Goal: Transaction & Acquisition: Download file/media

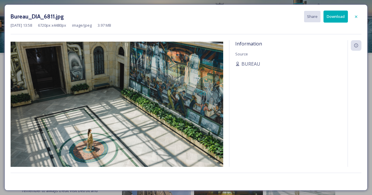
scroll to position [78, 0]
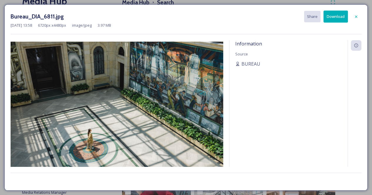
click at [357, 19] on div at bounding box center [355, 16] width 11 height 11
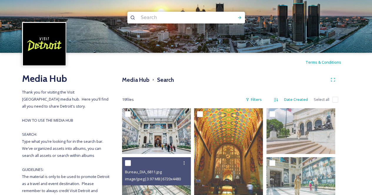
click at [160, 21] on input at bounding box center [178, 17] width 80 height 13
click at [143, 79] on h3 "Media Hub" at bounding box center [135, 80] width 27 height 9
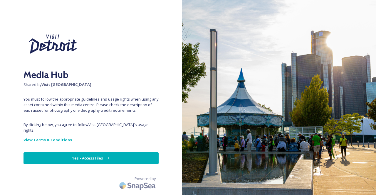
click at [128, 161] on div "Media Hub Shared by Visit [GEOGRAPHIC_DATA] You must follow the appropriate gui…" at bounding box center [91, 98] width 182 height 148
click at [116, 152] on button "Yes - Access Files" at bounding box center [91, 158] width 135 height 12
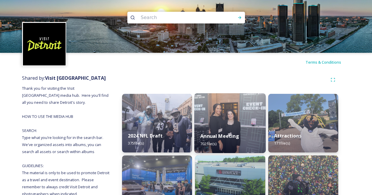
click at [249, 139] on div "Annual Meeting 702 file(s)" at bounding box center [229, 140] width 71 height 27
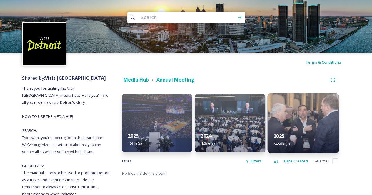
click at [326, 123] on img at bounding box center [302, 123] width 71 height 60
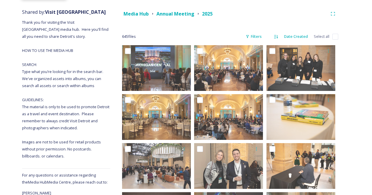
scroll to position [61, 0]
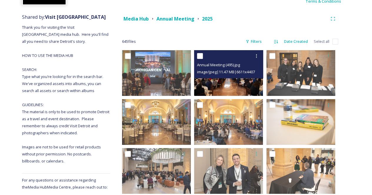
click at [230, 86] on img at bounding box center [228, 73] width 69 height 46
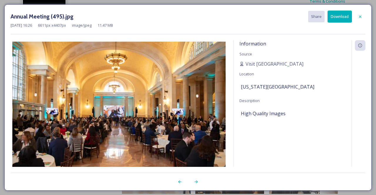
click at [345, 16] on button "Download" at bounding box center [340, 17] width 24 height 12
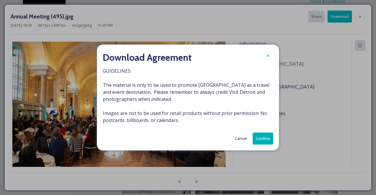
click at [264, 137] on button "Confirm" at bounding box center [263, 139] width 21 height 12
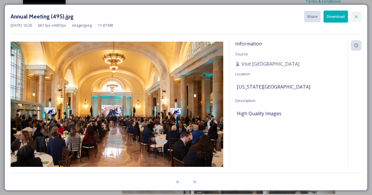
click at [355, 16] on icon at bounding box center [356, 16] width 2 height 2
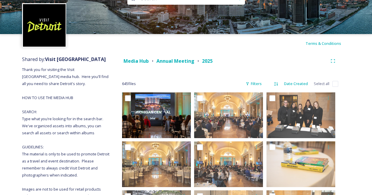
scroll to position [0, 0]
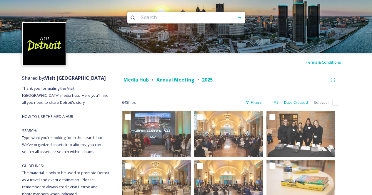
click at [160, 19] on input at bounding box center [178, 17] width 80 height 13
type input "[US_STATE][GEOGRAPHIC_DATA]"
click at [241, 21] on div "Run Search" at bounding box center [239, 17] width 11 height 11
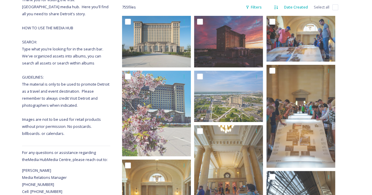
scroll to position [95, 0]
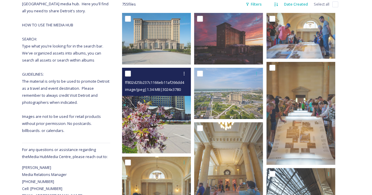
click at [157, 120] on img at bounding box center [156, 111] width 69 height 86
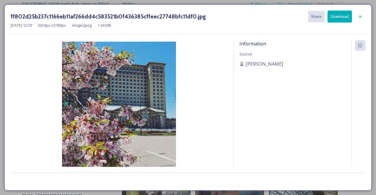
click at [338, 15] on button "Download" at bounding box center [340, 17] width 24 height 12
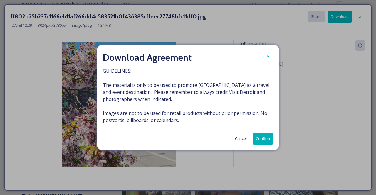
click at [264, 138] on button "Confirm" at bounding box center [263, 139] width 21 height 12
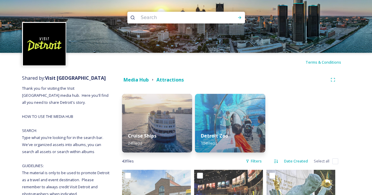
click at [162, 11] on input at bounding box center [178, 17] width 80 height 13
type input "[US_STATE][GEOGRAPHIC_DATA]"
click at [240, 20] on icon at bounding box center [239, 17] width 5 height 5
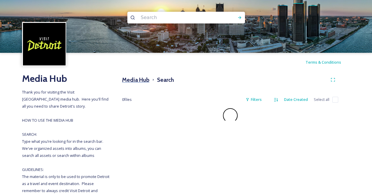
click at [130, 81] on h3 "Media Hub" at bounding box center [135, 80] width 27 height 9
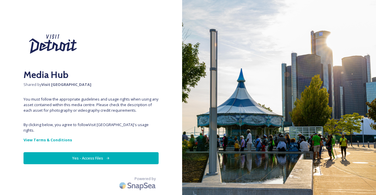
click at [117, 152] on button "Yes - Access Files" at bounding box center [91, 158] width 135 height 12
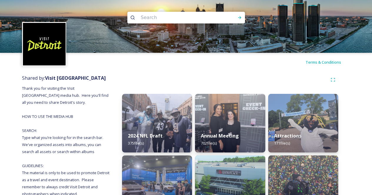
click at [158, 16] on input at bounding box center [178, 17] width 80 height 13
type input "[US_STATE][GEOGRAPHIC_DATA]"
click at [240, 17] on icon at bounding box center [239, 17] width 3 height 3
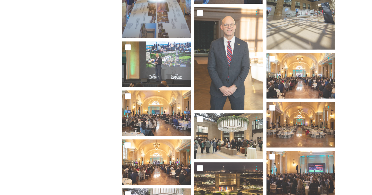
scroll to position [427, 0]
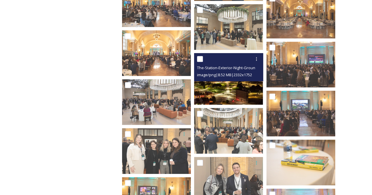
click at [235, 90] on img at bounding box center [228, 79] width 69 height 52
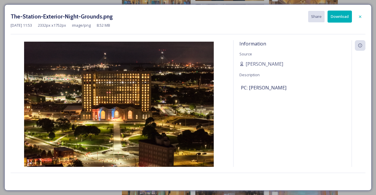
click at [338, 19] on button "Download" at bounding box center [340, 17] width 24 height 12
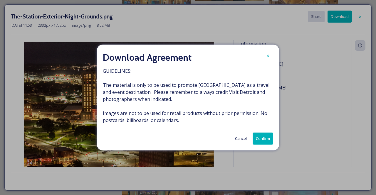
click at [259, 137] on button "Confirm" at bounding box center [263, 139] width 21 height 12
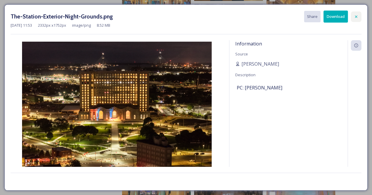
click at [355, 13] on div at bounding box center [355, 16] width 11 height 11
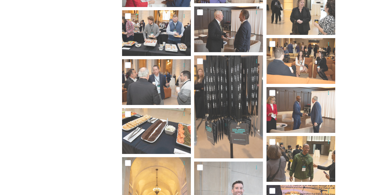
scroll to position [1731, 0]
